Goal: Task Accomplishment & Management: Complete application form

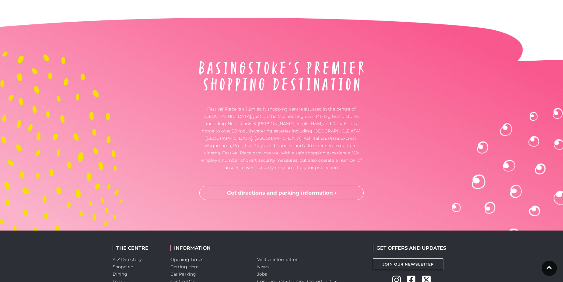
scroll to position [1602, 0]
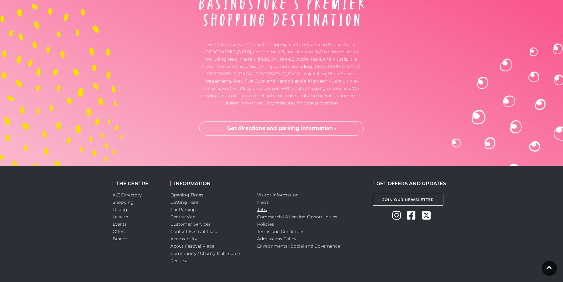
click at [263, 206] on link "Jobs" at bounding box center [262, 208] width 10 height 5
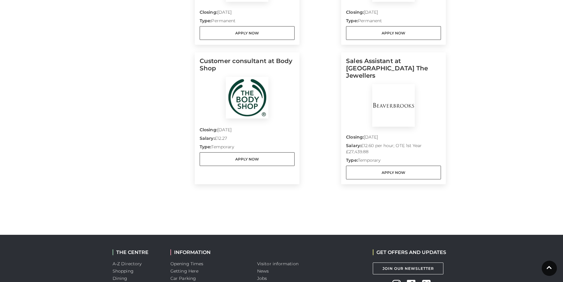
scroll to position [535, 0]
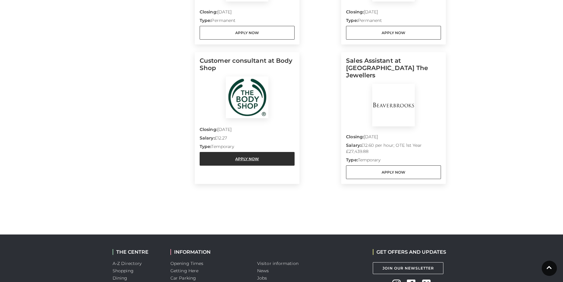
click at [241, 158] on link "Apply Now" at bounding box center [246, 159] width 95 height 14
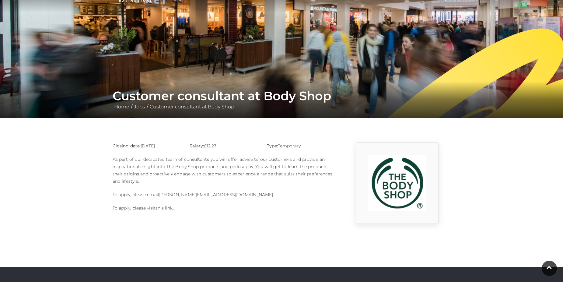
scroll to position [37, 0]
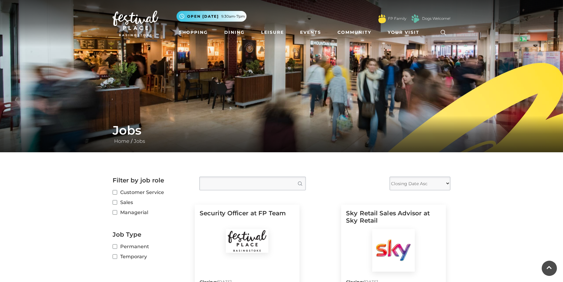
scroll to position [535, 0]
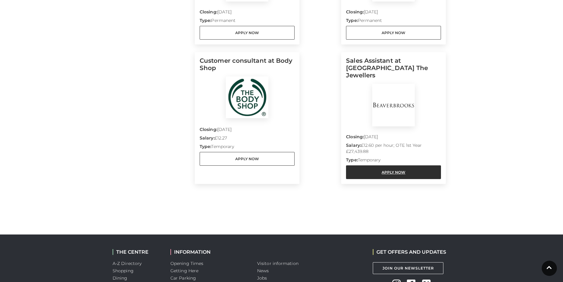
click at [404, 166] on link "Apply Now" at bounding box center [393, 172] width 95 height 14
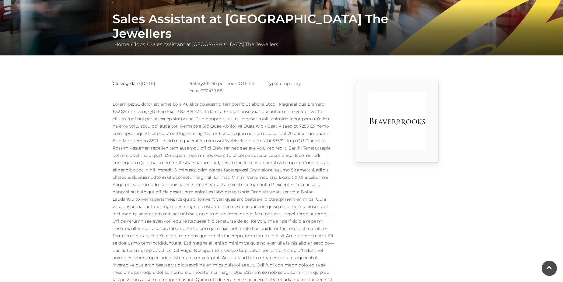
scroll to position [97, 0]
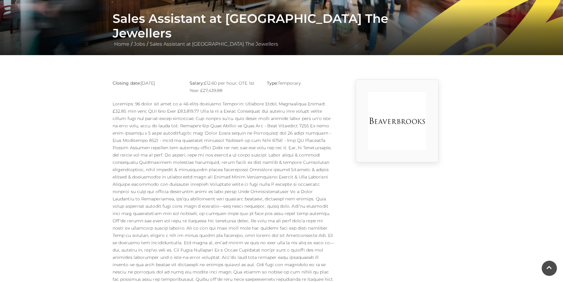
drag, startPoint x: 205, startPoint y: 82, endPoint x: 254, endPoint y: 88, distance: 49.3
click at [254, 88] on p "Salary: £12.60 per hour; OTE 1st Year £27,439.88" at bounding box center [223, 86] width 68 height 15
copy p "£12.60 per hour; OTE 1st Year £27,439.88"
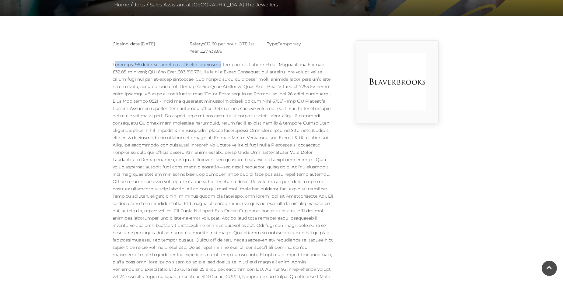
drag, startPoint x: 112, startPoint y: 62, endPoint x: 222, endPoint y: 63, distance: 110.1
click at [222, 63] on div "Closing date: [DATE] Salary: £12.60 per hour; OTE 1st Year £27,439.88 Type: Tem…" at bounding box center [223, 191] width 231 height 303
copy p "Contract: 40 hours per week on a 12 month contract"
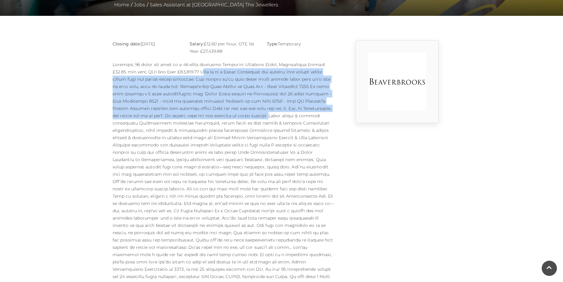
drag, startPoint x: 183, startPoint y: 71, endPoint x: 263, endPoint y: 115, distance: 91.9
click at [263, 115] on p at bounding box center [224, 192] width 222 height 263
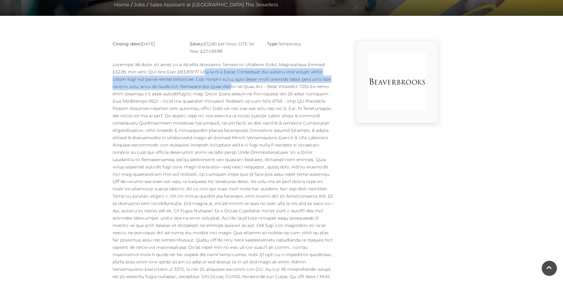
drag, startPoint x: 184, startPoint y: 72, endPoint x: 209, endPoint y: 83, distance: 27.5
click at [209, 83] on p at bounding box center [224, 192] width 222 height 263
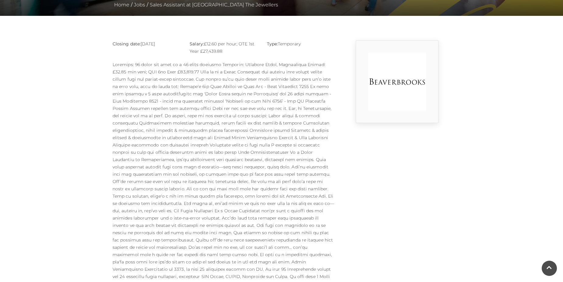
drag, startPoint x: 209, startPoint y: 83, endPoint x: 182, endPoint y: 71, distance: 29.3
click at [182, 71] on p at bounding box center [224, 192] width 222 height 263
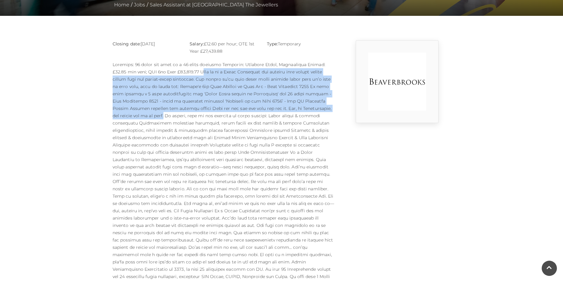
drag, startPoint x: 182, startPoint y: 71, endPoint x: 161, endPoint y: 114, distance: 48.1
click at [161, 114] on p at bounding box center [224, 192] width 222 height 263
copy p "Join us as a Sales Assistant and develop your luxury retail career with our fam…"
click at [161, 114] on p at bounding box center [224, 192] width 222 height 263
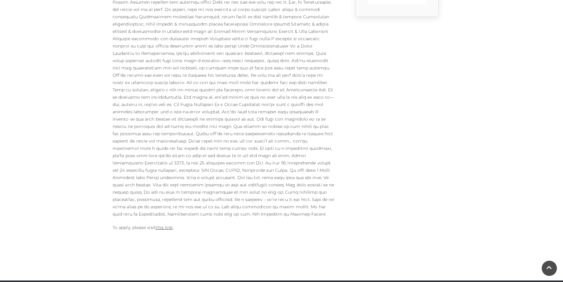
scroll to position [243, 0]
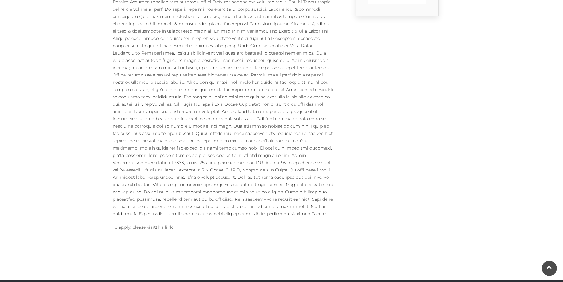
drag, startPoint x: 282, startPoint y: 45, endPoint x: 295, endPoint y: 50, distance: 14.1
drag, startPoint x: 295, startPoint y: 50, endPoint x: 281, endPoint y: 44, distance: 14.8
click at [281, 44] on p at bounding box center [224, 85] width 222 height 263
drag, startPoint x: 281, startPoint y: 44, endPoint x: 306, endPoint y: 57, distance: 27.5
drag, startPoint x: 306, startPoint y: 57, endPoint x: 282, endPoint y: 44, distance: 26.8
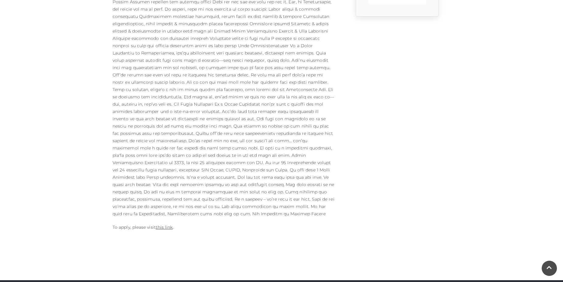
click at [282, 44] on p at bounding box center [224, 85] width 222 height 263
drag, startPoint x: 282, startPoint y: 44, endPoint x: 293, endPoint y: 45, distance: 11.3
drag, startPoint x: 293, startPoint y: 45, endPoint x: 280, endPoint y: 44, distance: 13.4
click at [280, 44] on p at bounding box center [224, 85] width 222 height 263
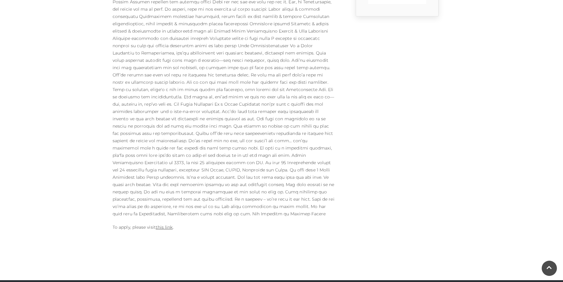
click at [281, 44] on p at bounding box center [224, 85] width 222 height 263
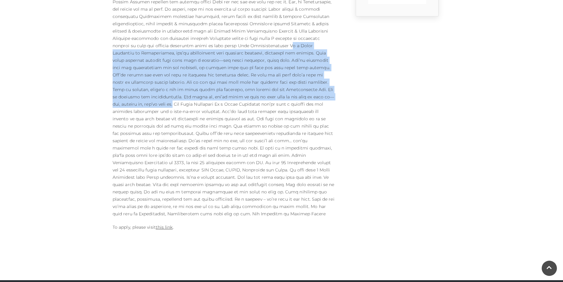
drag, startPoint x: 281, startPoint y: 44, endPoint x: 313, endPoint y: 97, distance: 62.1
click at [313, 97] on p at bounding box center [224, 85] width 222 height 263
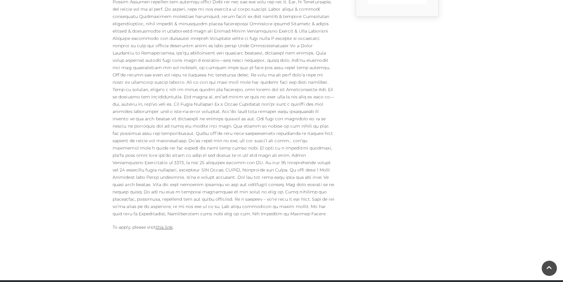
drag, startPoint x: 317, startPoint y: 96, endPoint x: 324, endPoint y: 100, distance: 8.3
drag, startPoint x: 324, startPoint y: 100, endPoint x: 317, endPoint y: 96, distance: 8.3
click at [317, 96] on p at bounding box center [224, 85] width 222 height 263
drag, startPoint x: 317, startPoint y: 96, endPoint x: 336, endPoint y: 102, distance: 20.1
drag, startPoint x: 336, startPoint y: 102, endPoint x: 316, endPoint y: 95, distance: 21.5
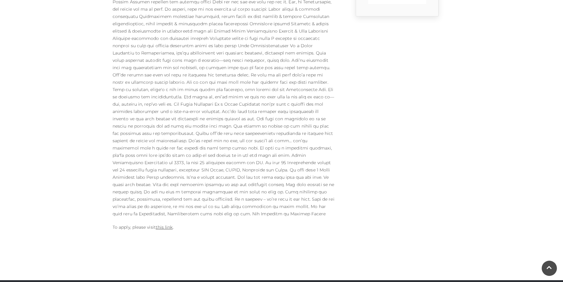
click at [316, 95] on p at bounding box center [224, 85] width 222 height 263
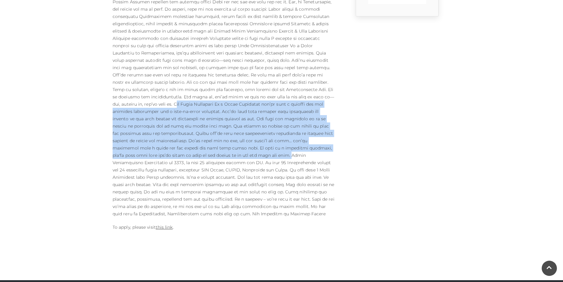
drag, startPoint x: 316, startPoint y: 95, endPoint x: 187, endPoint y: 158, distance: 143.1
click at [187, 158] on p at bounding box center [224, 85] width 222 height 263
copy p "The Ideal Candidate As a Sales Assistant you’ll have a passion for the customer…"
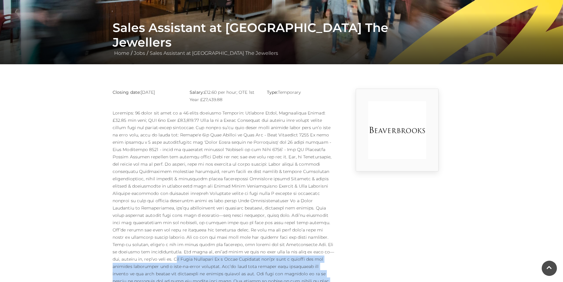
scroll to position [64, 0]
